Goal: Use online tool/utility: Utilize a website feature to perform a specific function

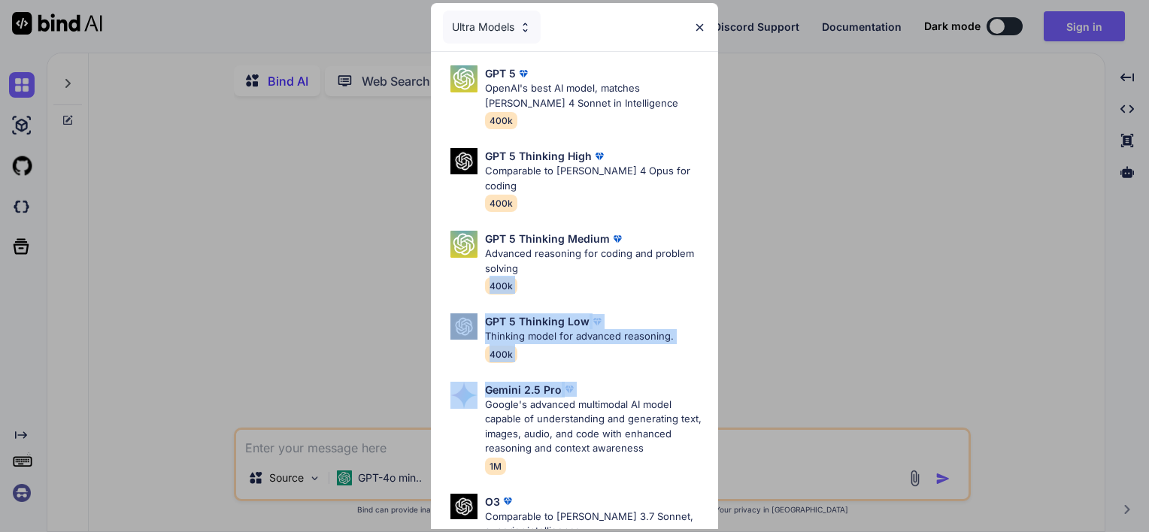
drag, startPoint x: 932, startPoint y: 368, endPoint x: 683, endPoint y: 253, distance: 275.1
click at [683, 253] on div "Ultra Models GPT 5 OpenAI's best AI model, matches [PERSON_NAME] 4 Sonnet in In…" at bounding box center [574, 266] width 1149 height 532
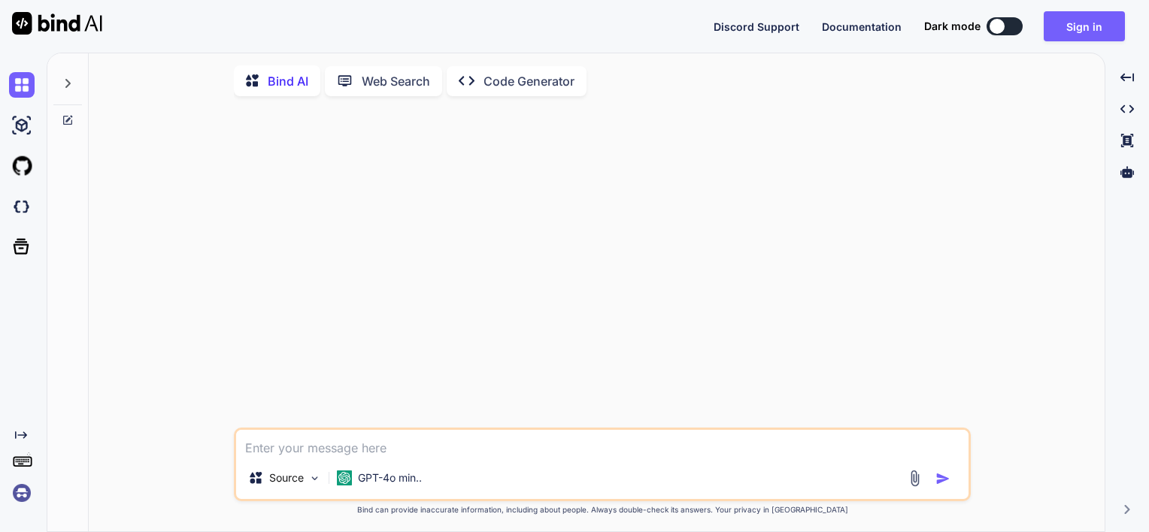
click at [62, 71] on div at bounding box center [67, 79] width 29 height 52
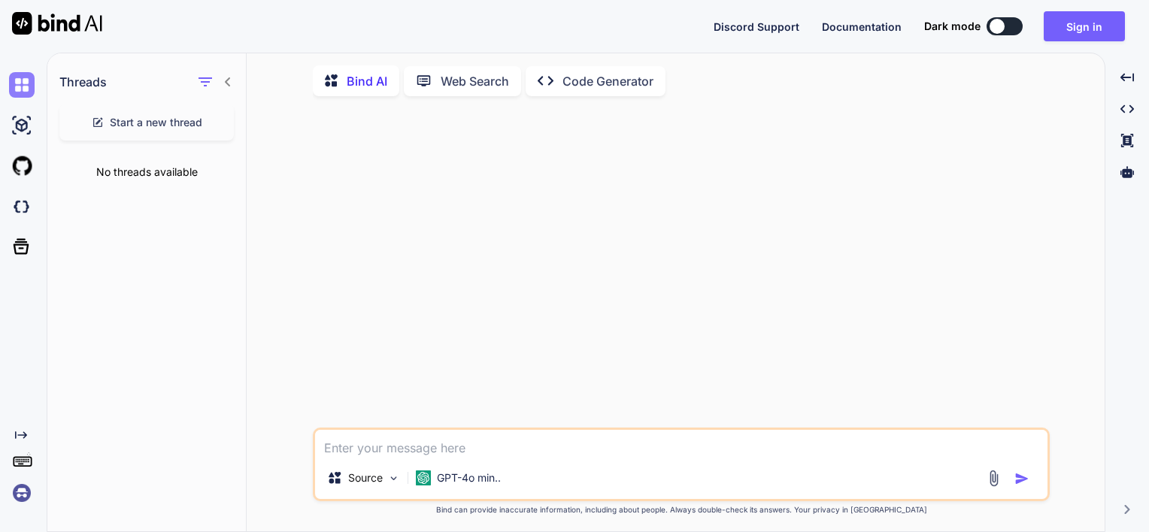
click at [7, 85] on div at bounding box center [20, 85] width 41 height 41
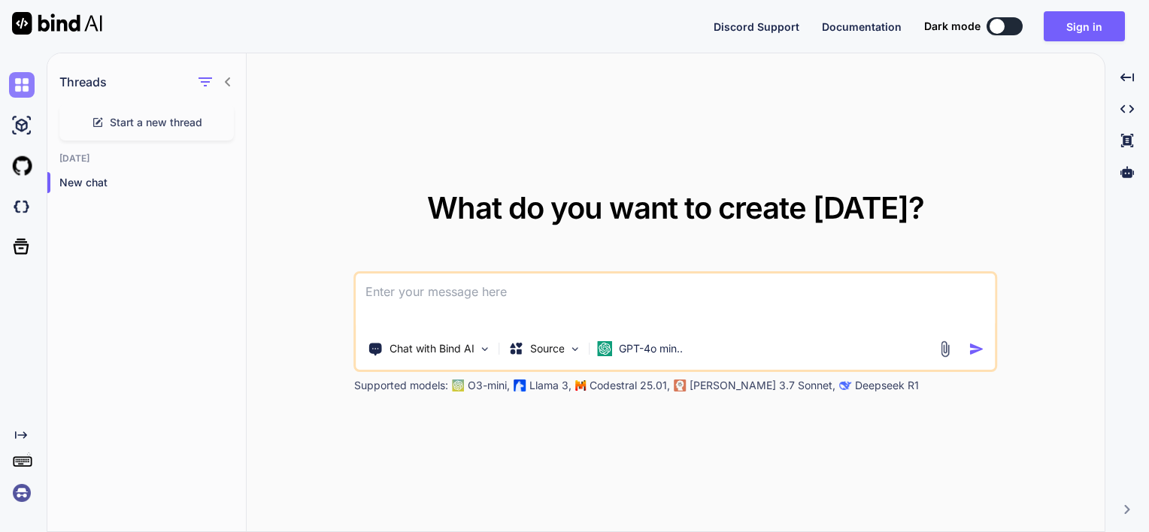
click at [18, 91] on img at bounding box center [22, 85] width 26 height 26
drag, startPoint x: 15, startPoint y: 446, endPoint x: 14, endPoint y: 430, distance: 15.8
click at [14, 430] on div "Created with Pixso." at bounding box center [20, 467] width 41 height 77
click at [14, 430] on icon "Created with Pixso." at bounding box center [18, 435] width 18 height 12
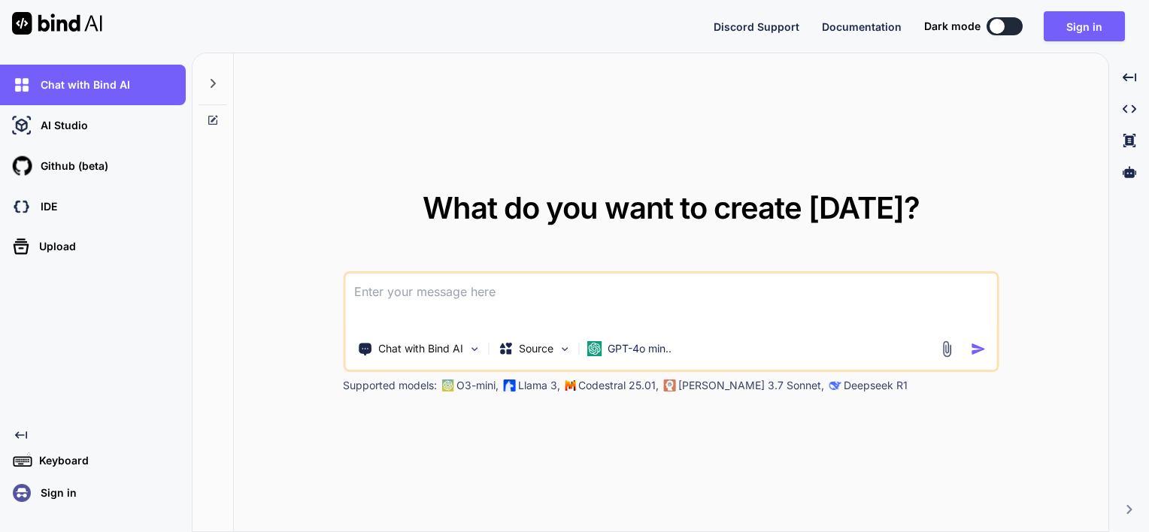
click at [18, 433] on icon at bounding box center [21, 435] width 12 height 8
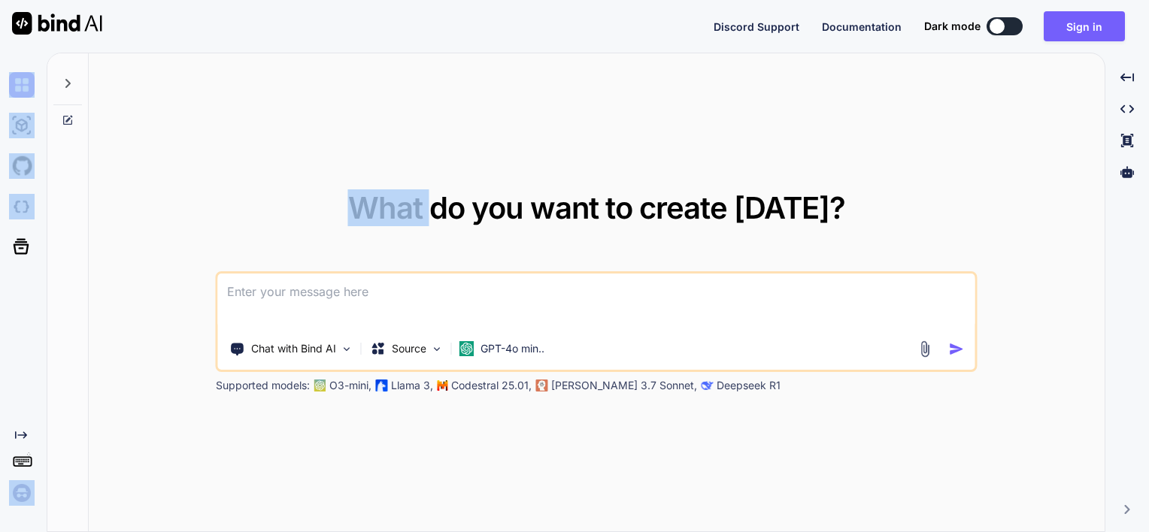
click at [18, 433] on icon "Created with Pixso." at bounding box center [21, 435] width 12 height 12
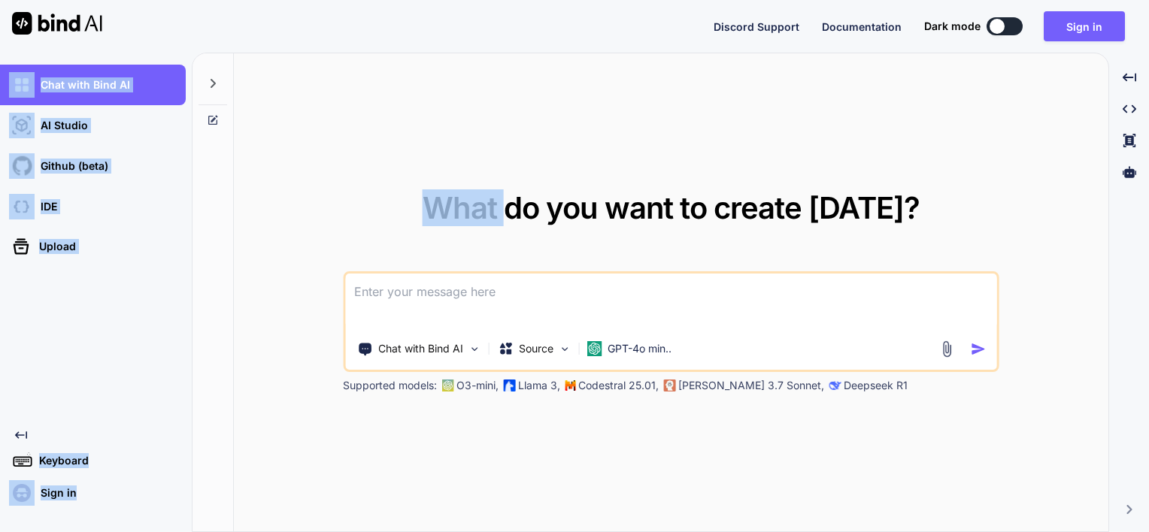
click at [140, 335] on div "Chat with Bind AI AI Studio My threads Github (beta) IDE Upload Created with Pi…" at bounding box center [93, 285] width 186 height 441
click at [95, 344] on div "Chat with Bind AI AI Studio My threads Github (beta) IDE Upload Created with Pi…" at bounding box center [93, 285] width 186 height 441
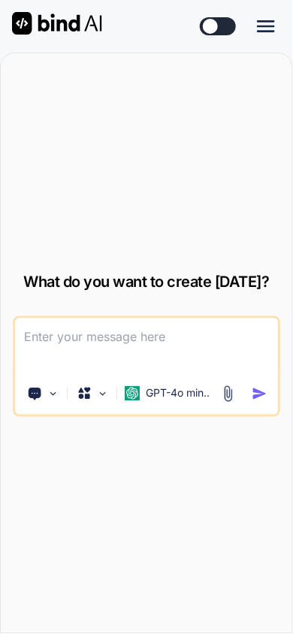
click at [262, 31] on icon at bounding box center [266, 26] width 18 height 12
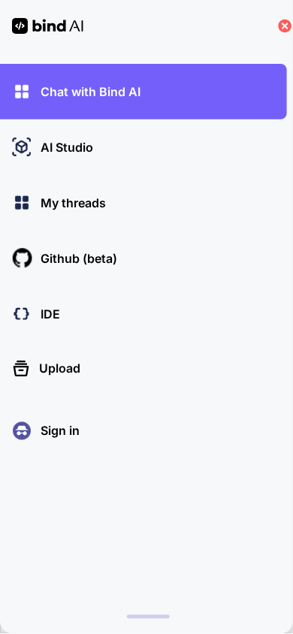
click at [282, 25] on icon at bounding box center [286, 27] width 14 height 14
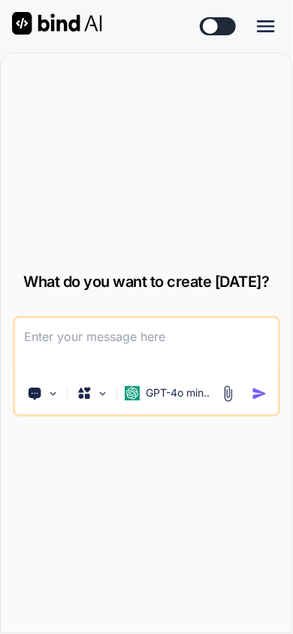
click at [280, 29] on icon "Created with Pixso." at bounding box center [269, 26] width 24 height 18
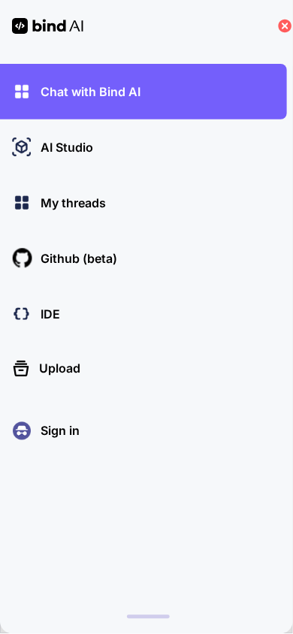
click at [283, 27] on icon at bounding box center [285, 26] width 6 height 6
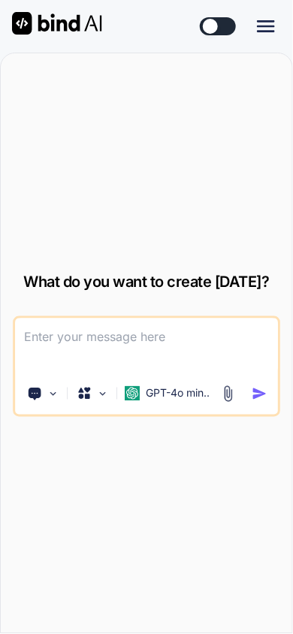
click at [280, 26] on icon "Created with Pixso." at bounding box center [269, 26] width 24 height 18
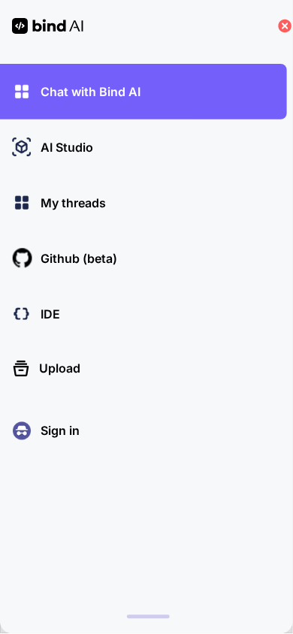
click at [288, 26] on icon at bounding box center [286, 27] width 14 height 14
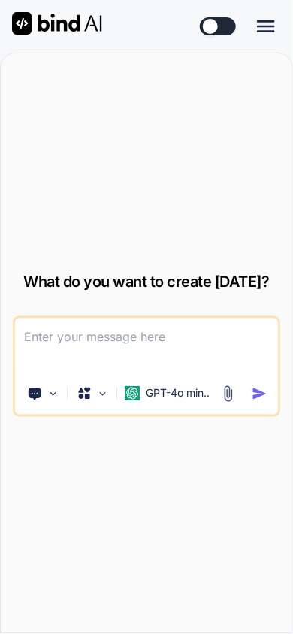
click at [171, 392] on p "GPT-4o min.." at bounding box center [178, 393] width 64 height 15
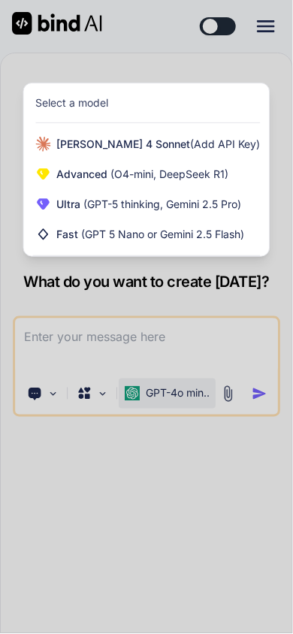
click at [137, 203] on span "(GPT-5 thinking, Gemini 2.5 Pro)" at bounding box center [161, 204] width 161 height 13
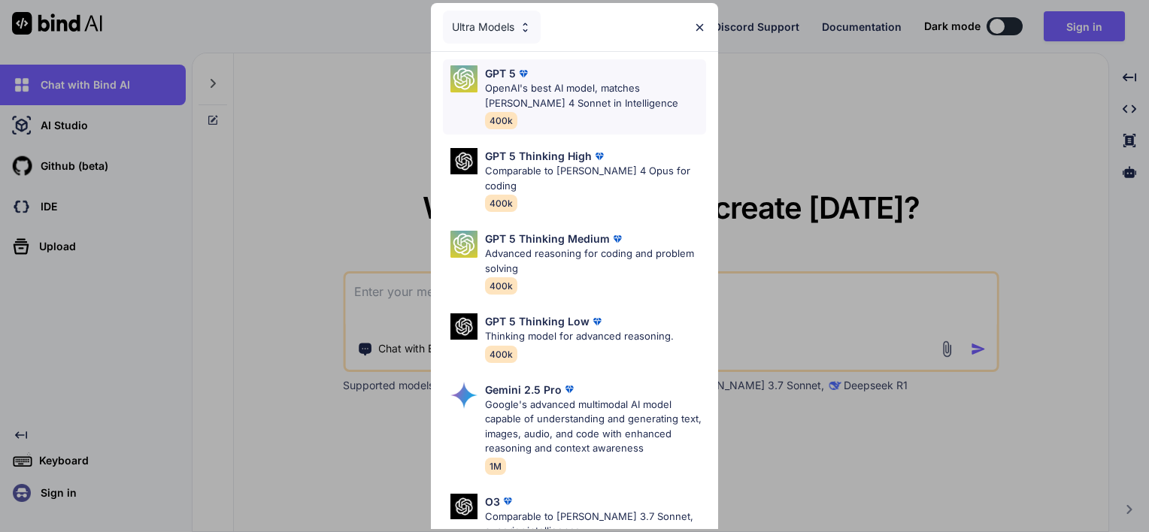
click at [632, 92] on p "OpenAI's best AI model, matches [PERSON_NAME] 4 Sonnet in Intelligence" at bounding box center [595, 95] width 221 height 29
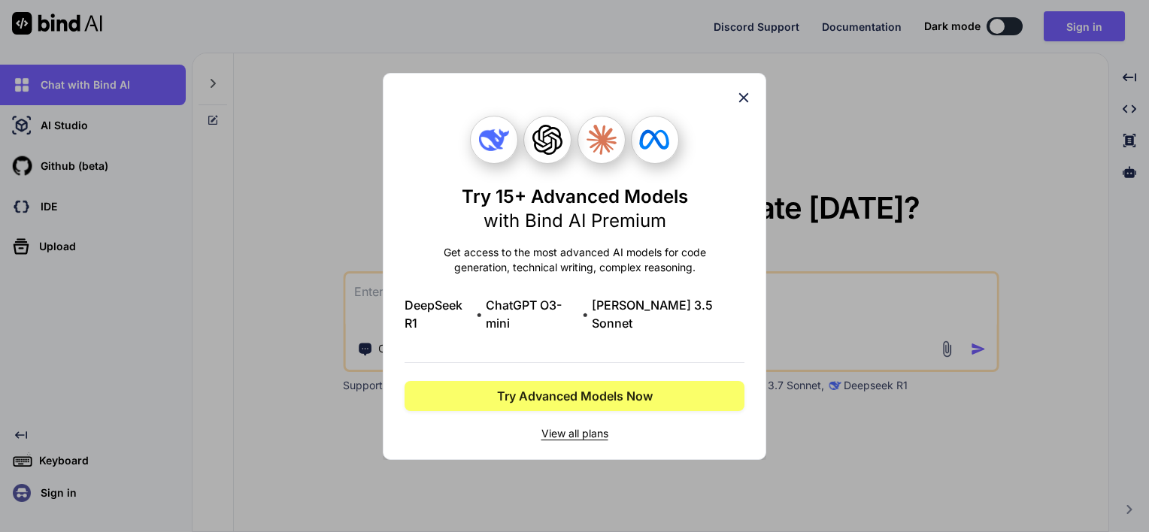
click at [748, 105] on icon at bounding box center [743, 97] width 17 height 17
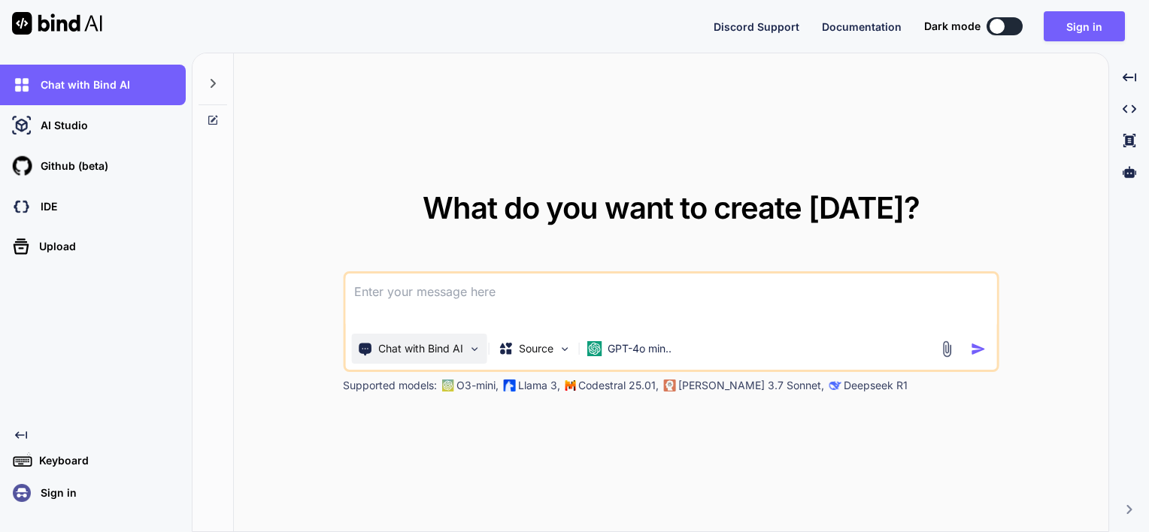
click at [474, 341] on div "Chat with Bind AI" at bounding box center [418, 349] width 135 height 30
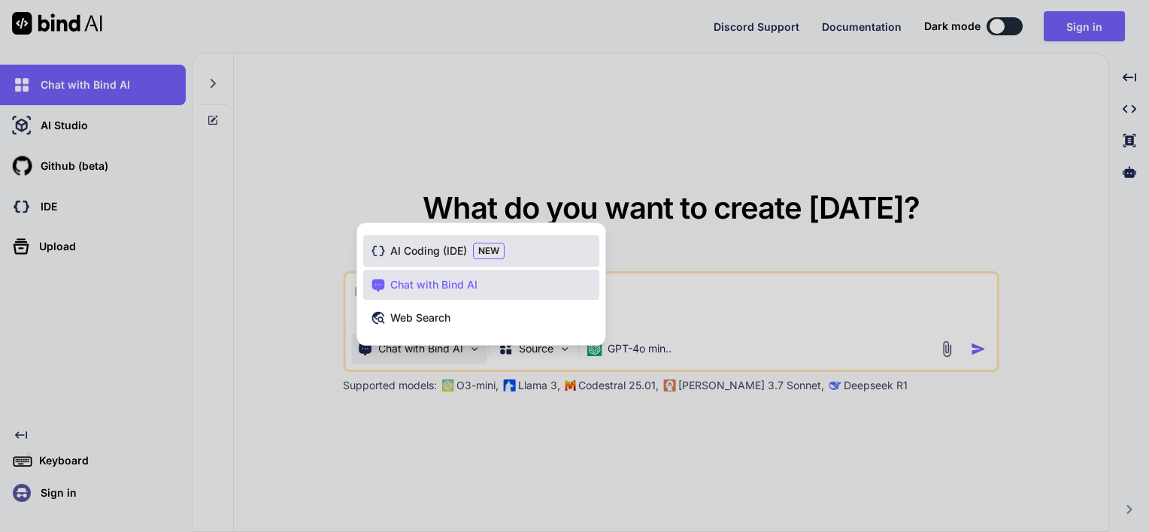
click at [505, 257] on div "AI Coding (IDE) NEW" at bounding box center [481, 251] width 236 height 32
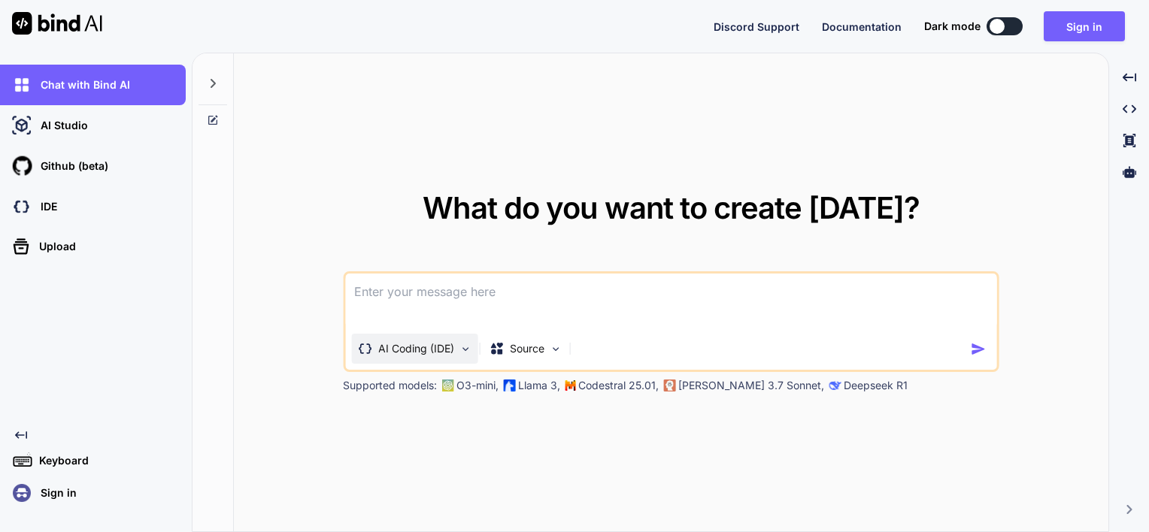
click at [442, 350] on p "AI Coding (IDE)" at bounding box center [416, 348] width 76 height 15
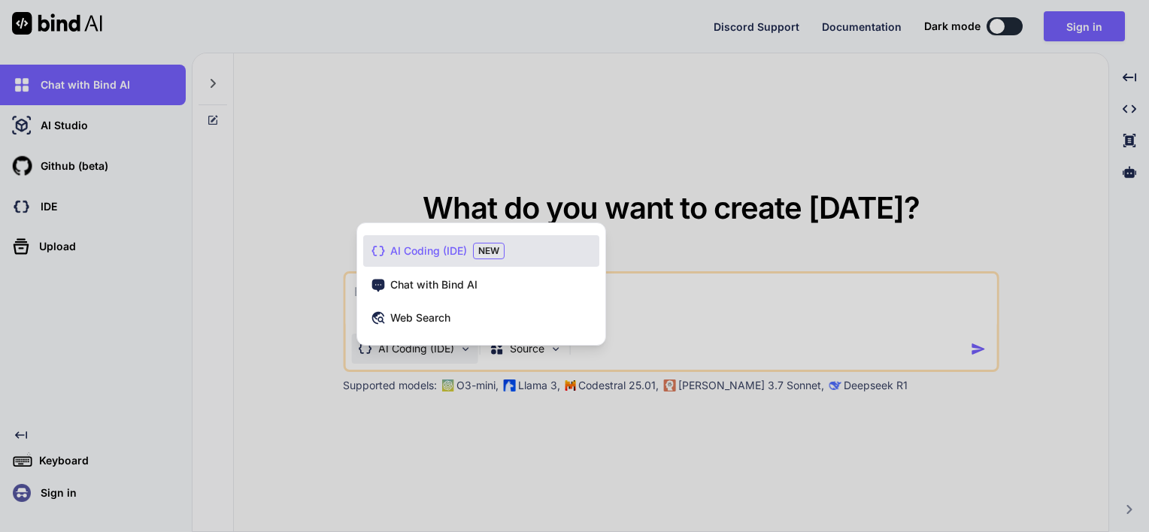
click at [370, 402] on div at bounding box center [574, 266] width 1149 height 532
type textarea "x"
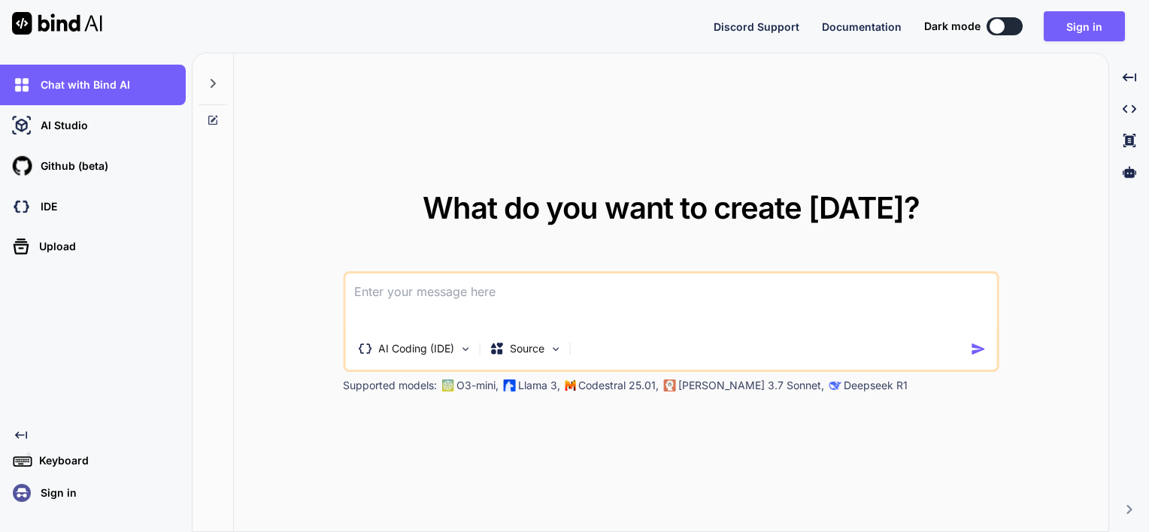
click at [456, 289] on textarea at bounding box center [671, 302] width 652 height 56
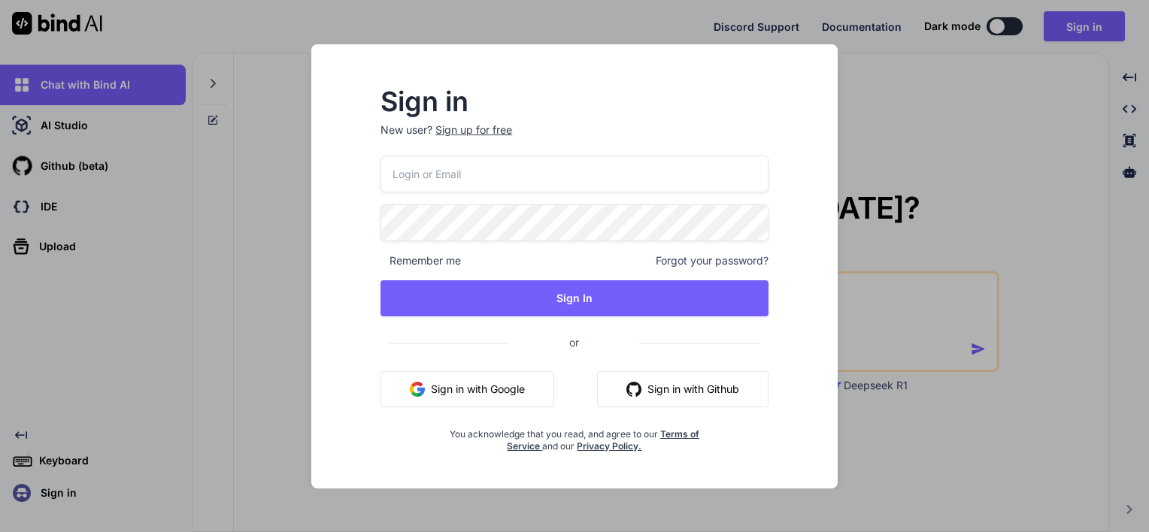
click at [506, 378] on button "Sign in with Google" at bounding box center [467, 389] width 174 height 36
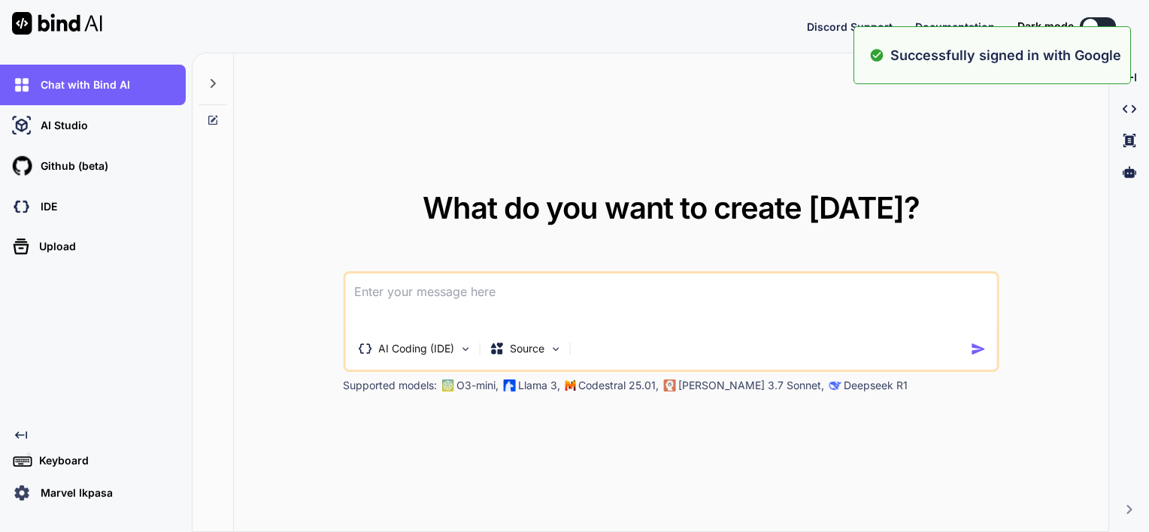
type textarea "x"
